Goal: Book appointment/travel/reservation

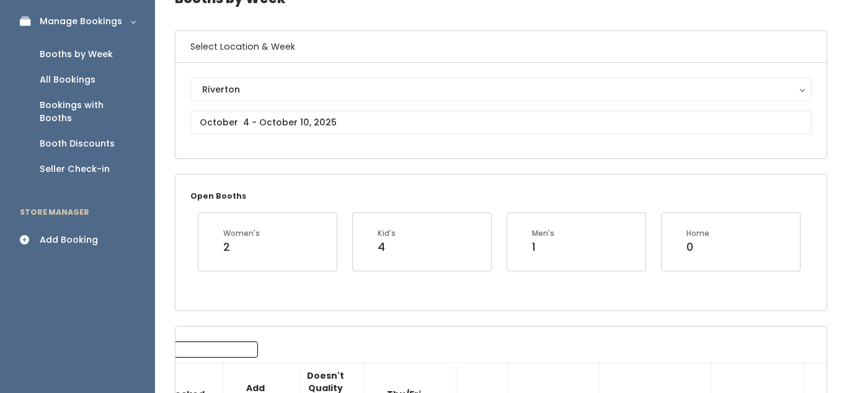
scroll to position [62, 0]
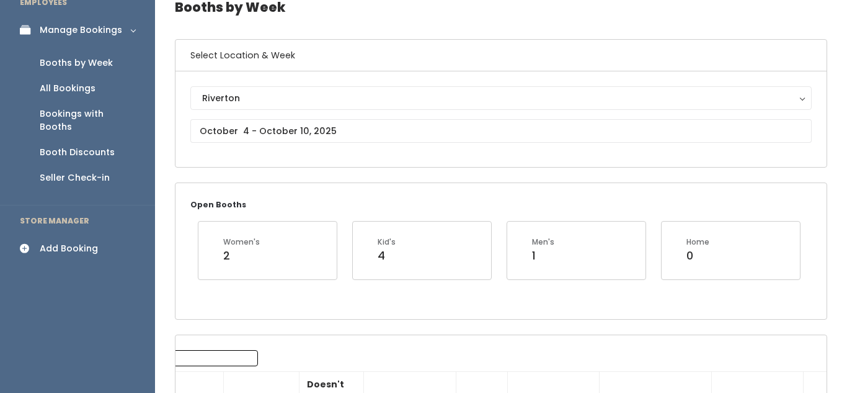
click at [78, 242] on div "Add Booking" at bounding box center [69, 248] width 58 height 13
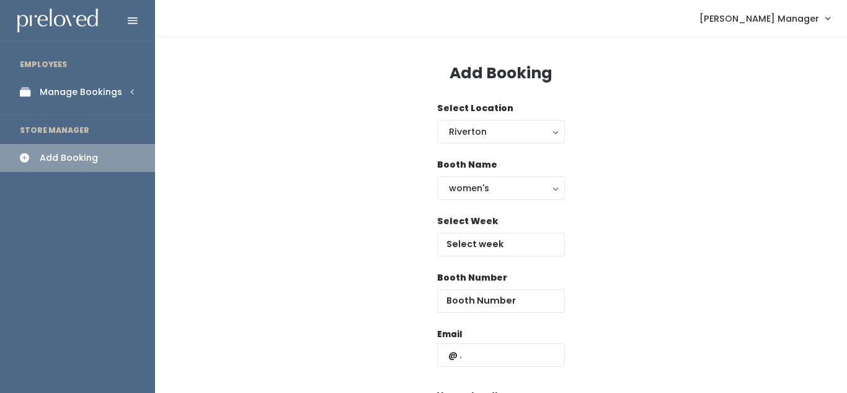
click at [70, 93] on div "Manage Bookings" at bounding box center [81, 92] width 82 height 13
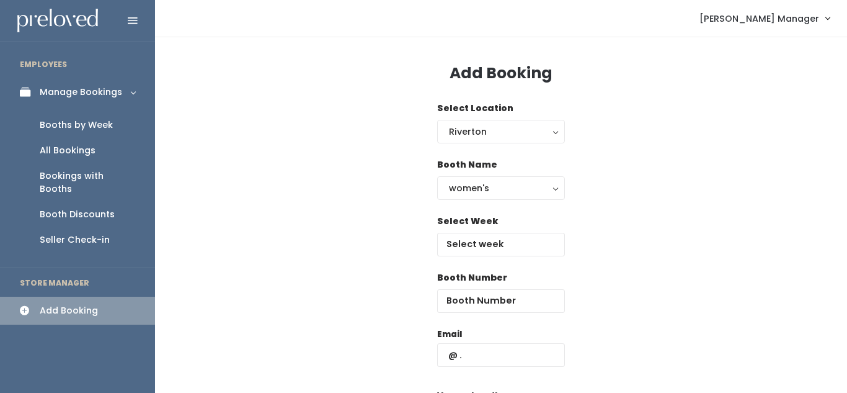
click at [75, 125] on div "Booths by Week" at bounding box center [76, 124] width 73 height 13
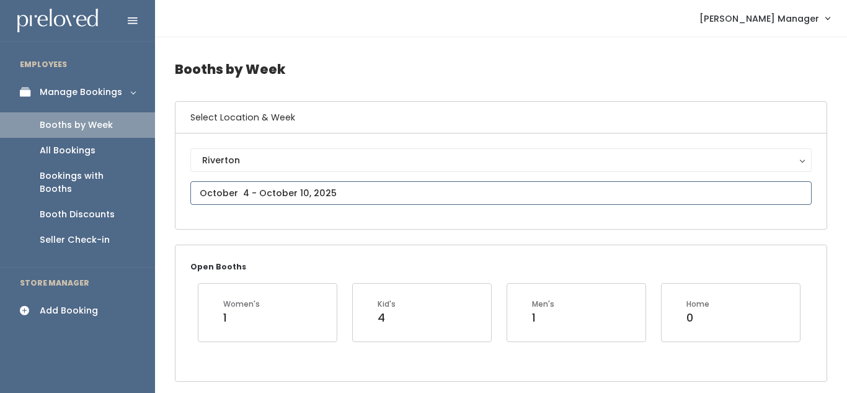
click at [296, 190] on input "text" at bounding box center [500, 193] width 621 height 24
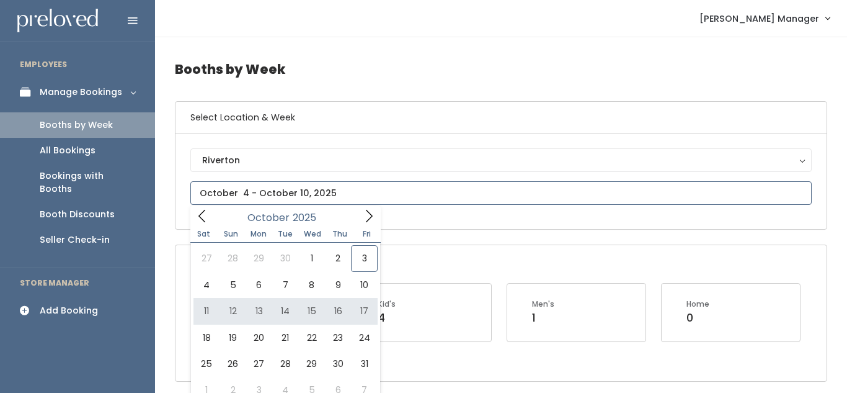
type input "October 11 to October 17"
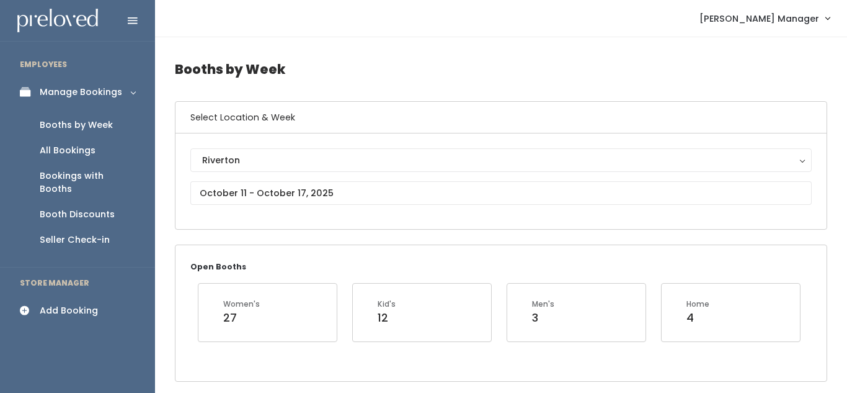
click at [56, 304] on div "Add Booking" at bounding box center [69, 310] width 58 height 13
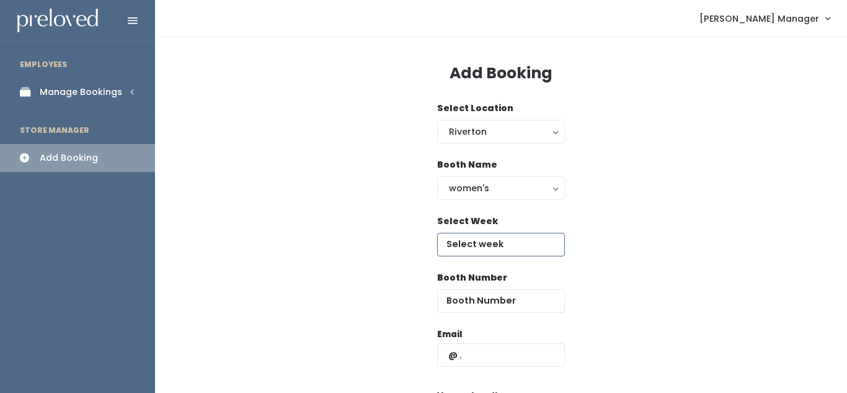
click at [485, 243] on input "text" at bounding box center [501, 245] width 128 height 24
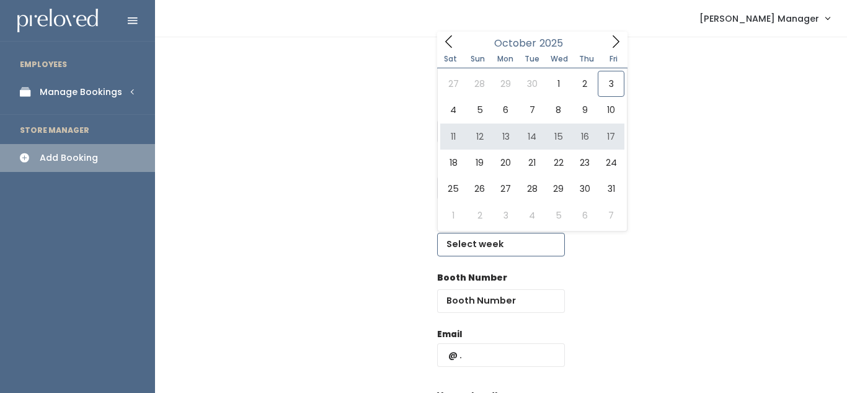
type input "[DATE] to [DATE]"
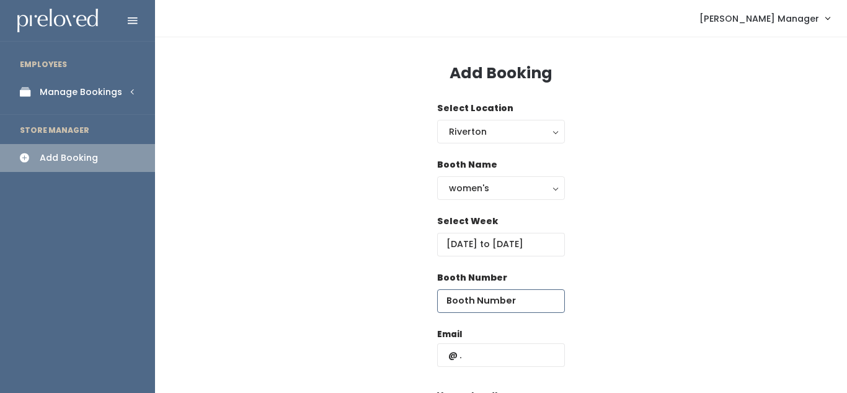
click at [471, 294] on input "number" at bounding box center [501, 301] width 128 height 24
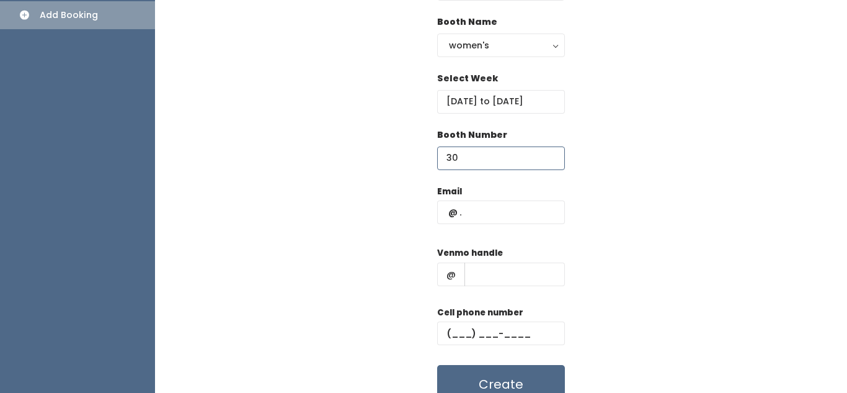
scroll to position [147, 0]
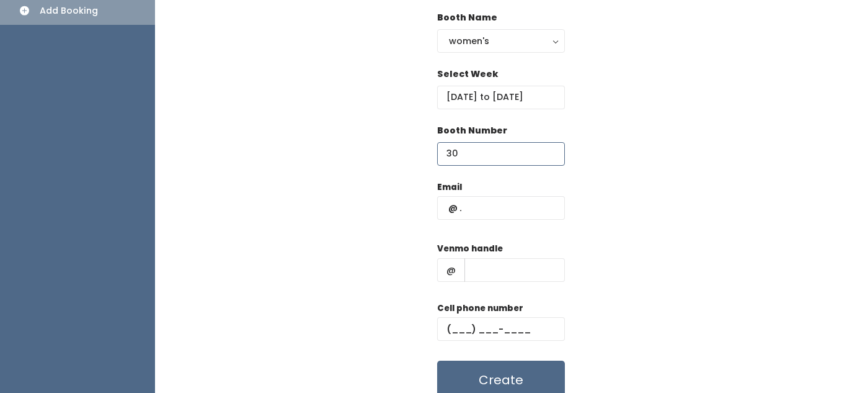
type input "30"
click at [477, 203] on input "text" at bounding box center [501, 208] width 128 height 24
type input "vanessa6207@gmail.com"
click at [571, 242] on div "Email vanessa6207@gmail.com Venmo handle @ Cell phone number Create" at bounding box center [501, 289] width 652 height 219
click at [486, 273] on input "text" at bounding box center [515, 270] width 100 height 24
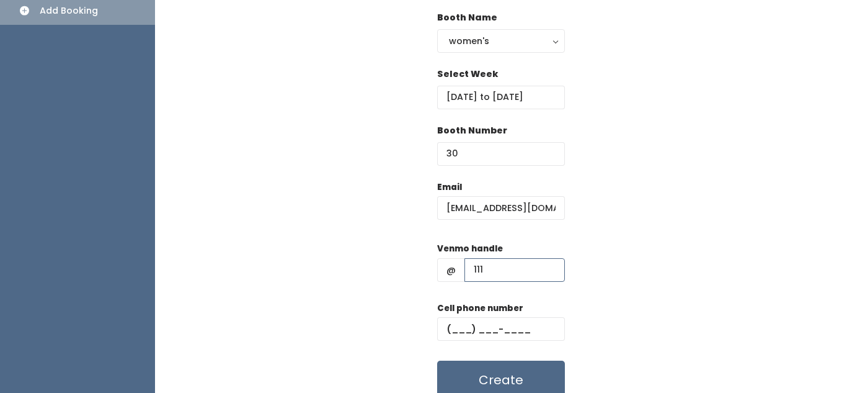
type input "111"
click at [470, 321] on input "text" at bounding box center [501, 329] width 128 height 24
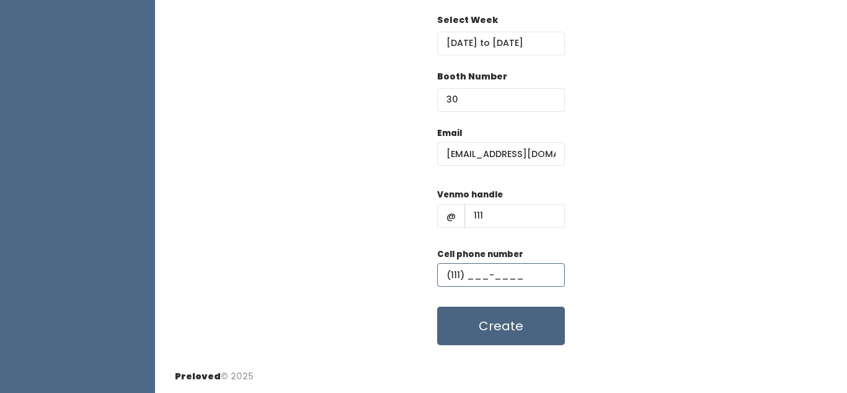
type input "(111) ___-____"
click at [500, 336] on button "Create" at bounding box center [501, 325] width 128 height 38
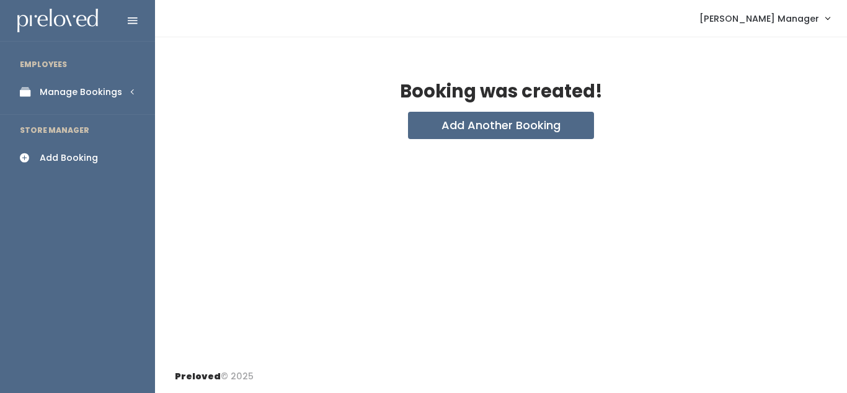
click at [92, 89] on div "Manage Bookings" at bounding box center [81, 92] width 82 height 13
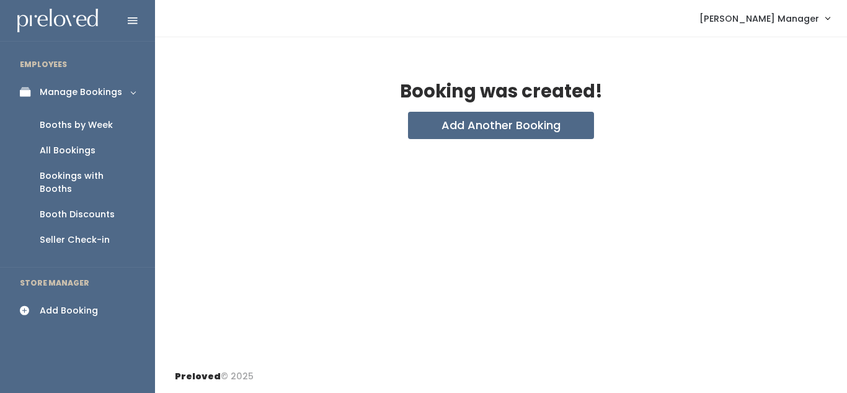
click at [58, 126] on div "Booths by Week" at bounding box center [76, 124] width 73 height 13
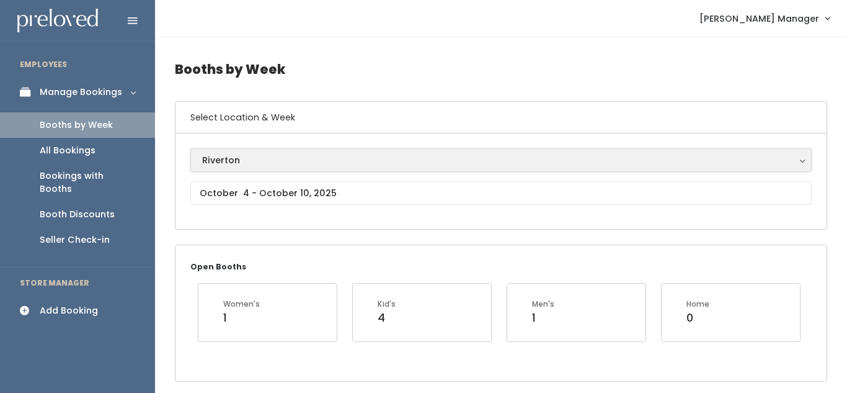
click at [264, 159] on div "Riverton" at bounding box center [501, 160] width 598 height 14
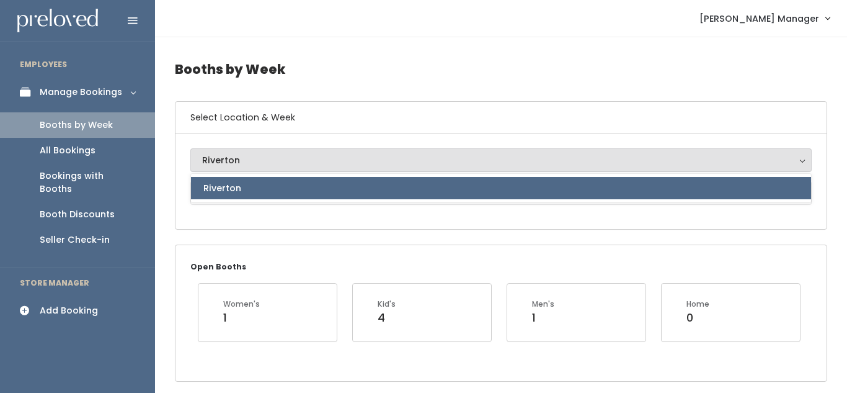
click at [247, 194] on link "Riverton" at bounding box center [501, 188] width 620 height 22
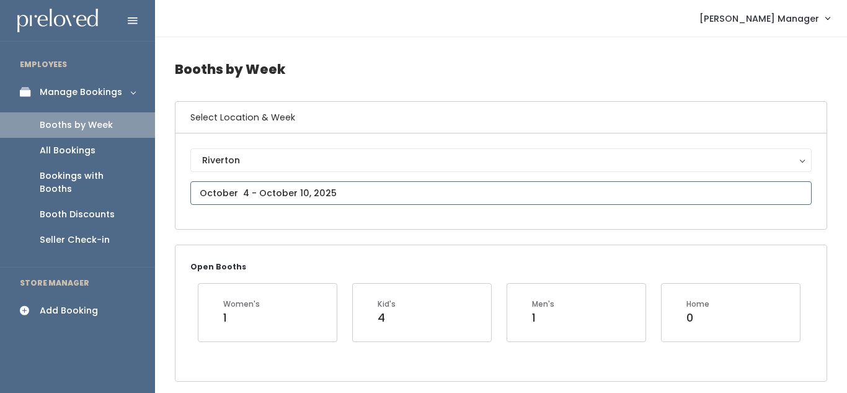
click at [247, 194] on input "text" at bounding box center [500, 193] width 621 height 24
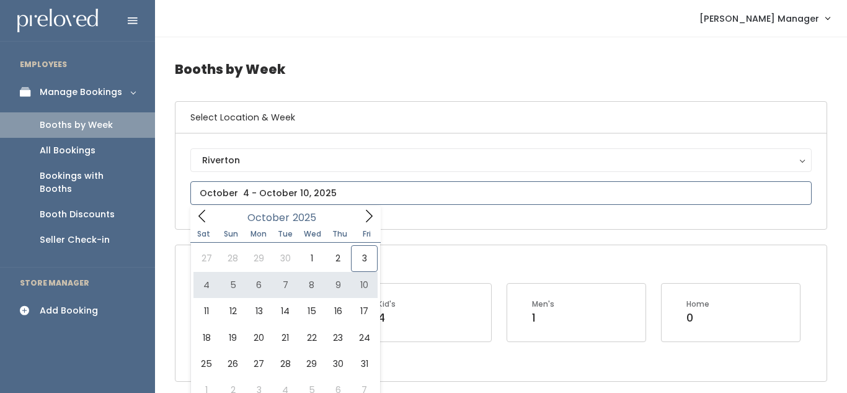
type input "October 4 to October 10"
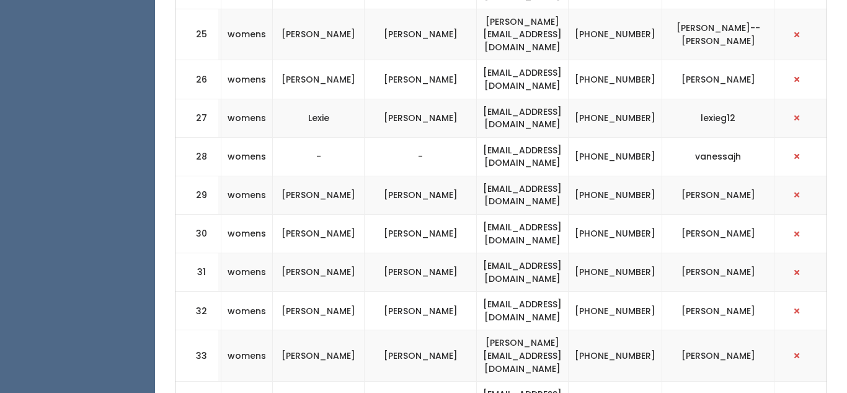
scroll to position [0, 407]
click at [795, 153] on span "button" at bounding box center [795, 156] width 5 height 7
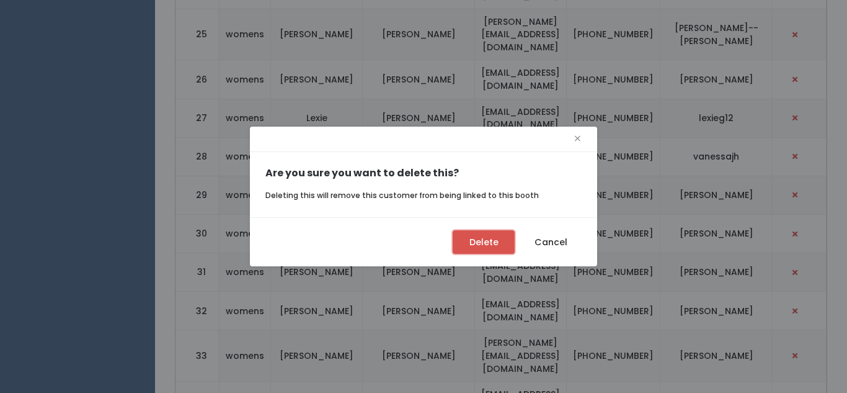
click at [488, 245] on button "Delete" at bounding box center [484, 242] width 62 height 24
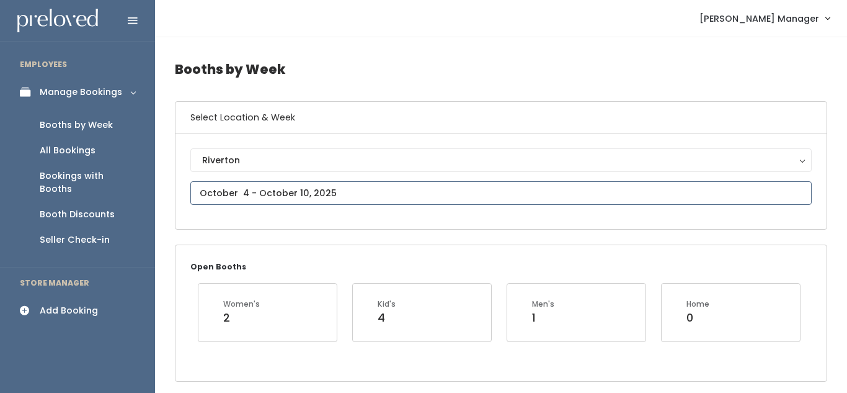
click at [215, 195] on input "text" at bounding box center [500, 193] width 621 height 24
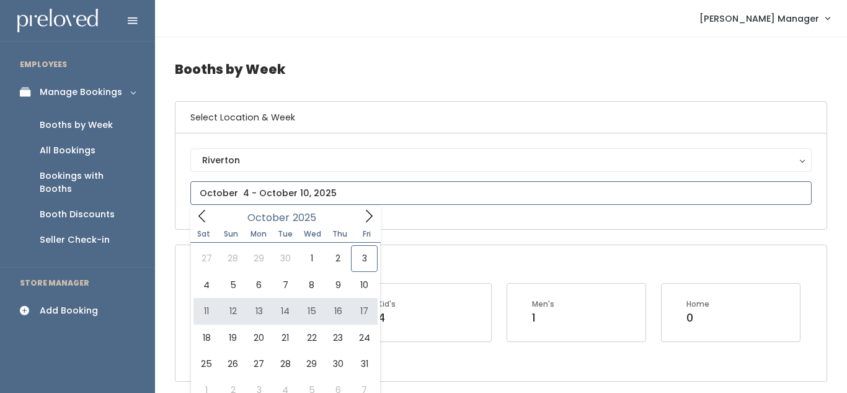
type input "October 11 to October 17"
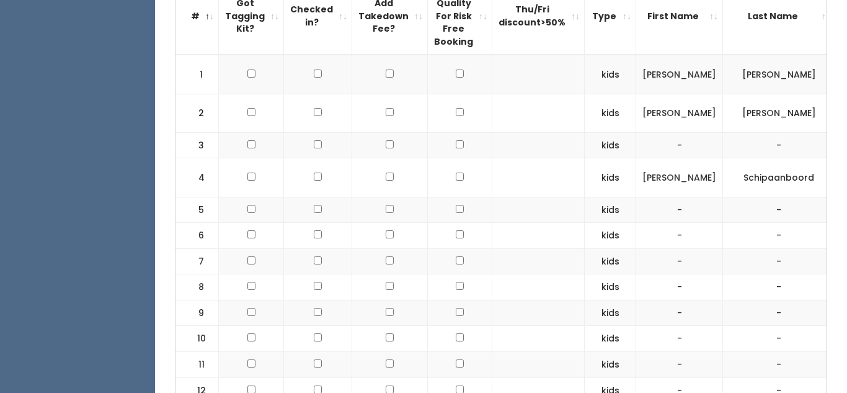
scroll to position [159, 0]
